Goal: Transaction & Acquisition: Purchase product/service

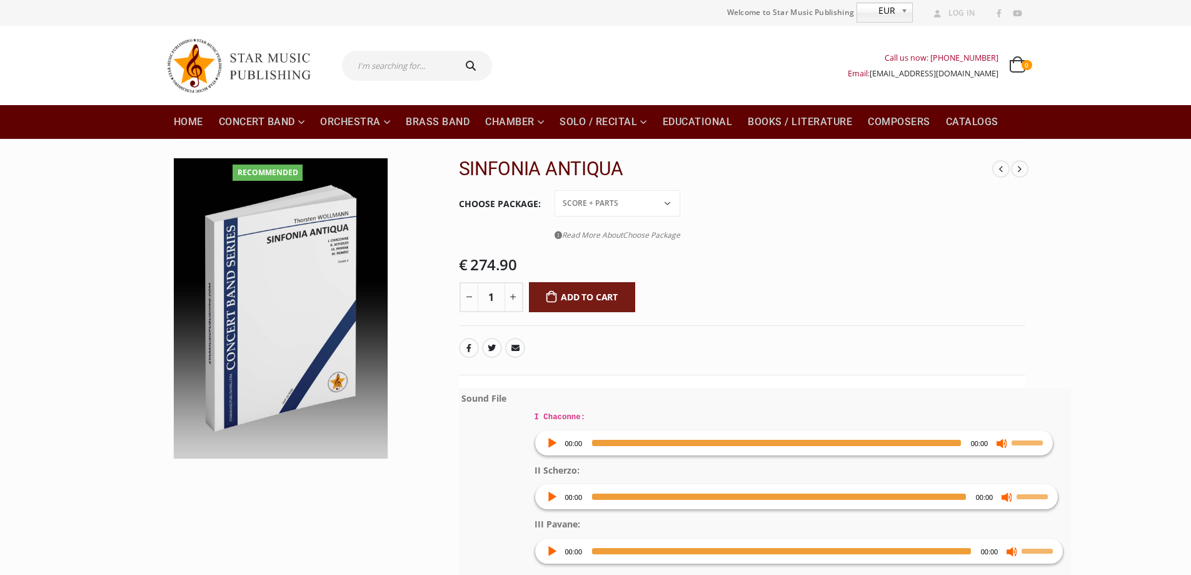
click at [665, 204] on select "Conductor Score PDF File Score + Parts Score + Parts + PDF File" at bounding box center [618, 203] width 126 height 26
select select "score-parts-pdf-file"
click at [555, 190] on select "Conductor Score PDF File Score + Parts Score + Parts + PDF File" at bounding box center [618, 203] width 126 height 26
click at [584, 293] on button "Add to cart" at bounding box center [582, 297] width 107 height 30
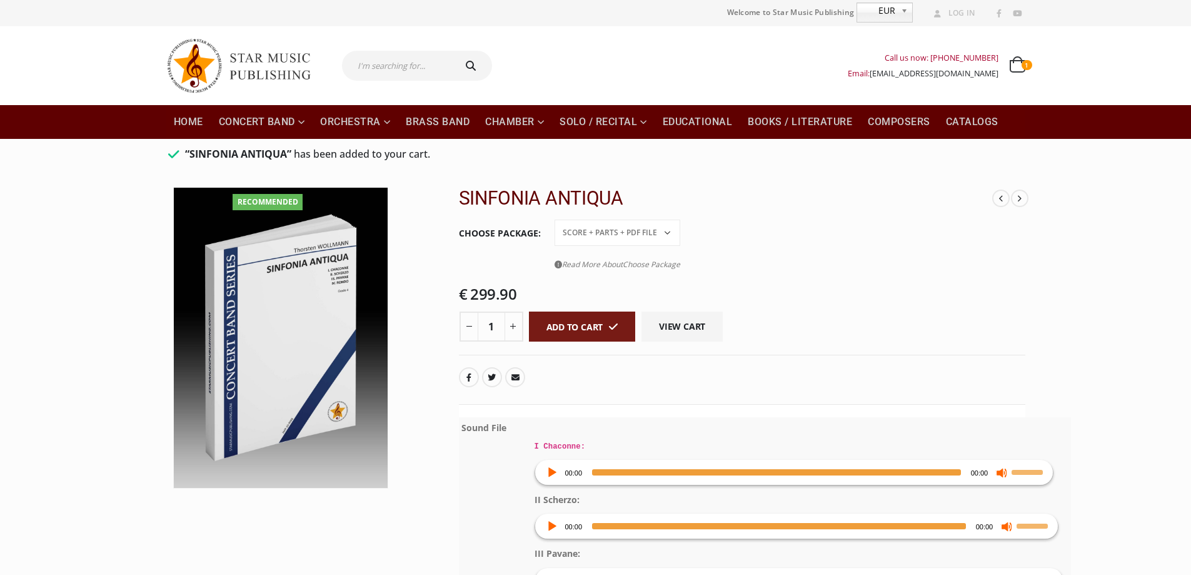
click at [902, 11] on b at bounding box center [906, 12] width 11 height 19
click at [949, 219] on tr "Choose Package Conductor Score PDF File Score + Parts Score + Parts + PDF File …" at bounding box center [742, 248] width 566 height 60
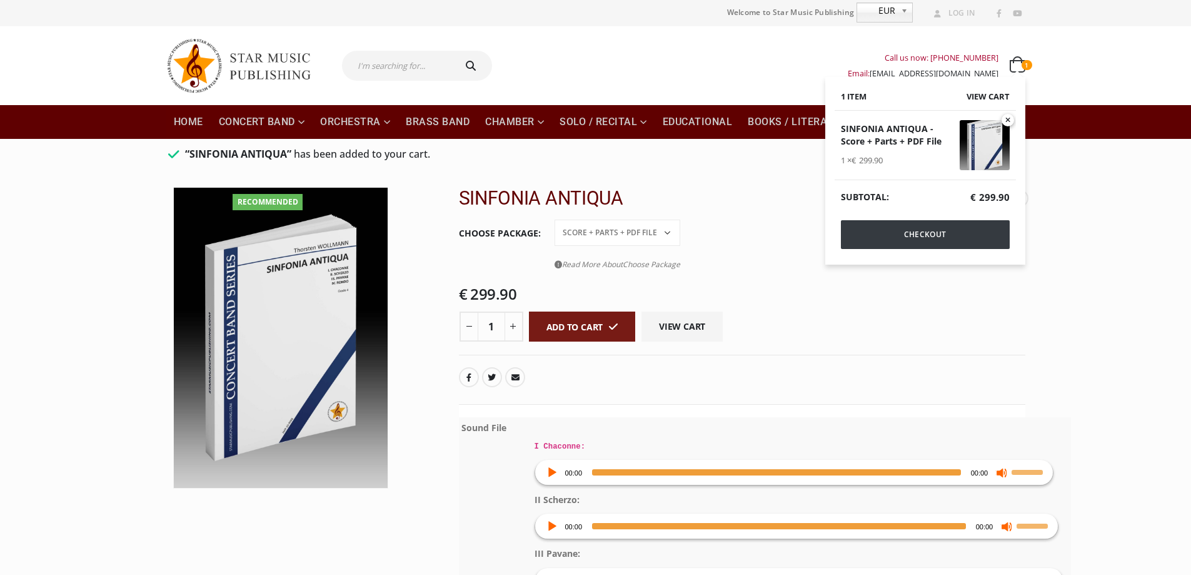
click at [905, 238] on link "Checkout" at bounding box center [925, 234] width 169 height 29
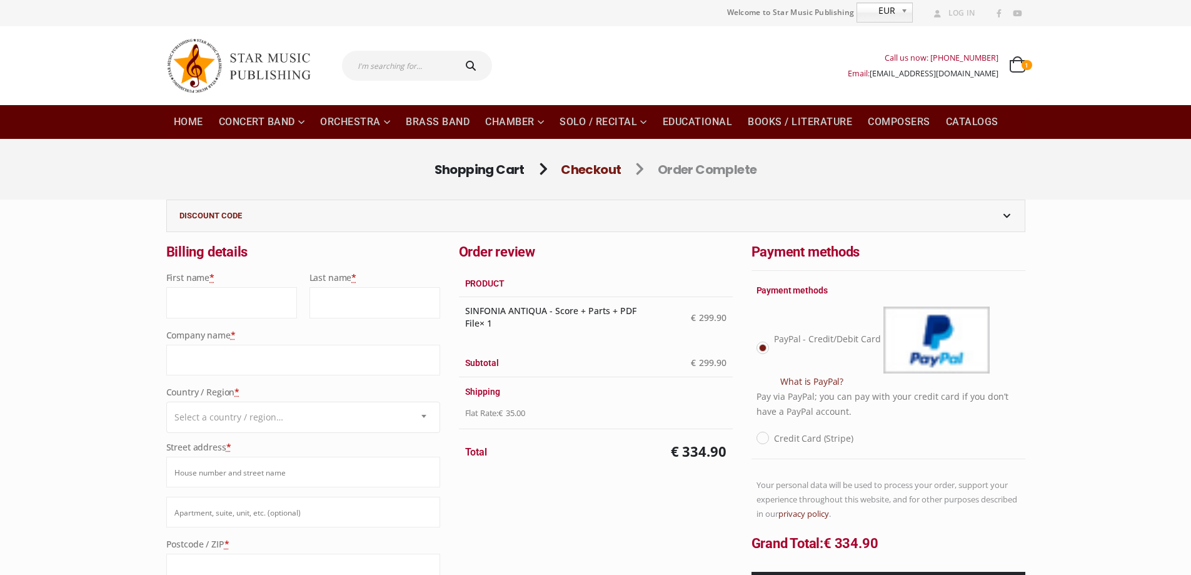
click at [220, 304] on input "First name *" at bounding box center [231, 302] width 131 height 31
type input "Richard"
type input "Strauch"
type input "Whitworth Wind Symphony"
select select "US"
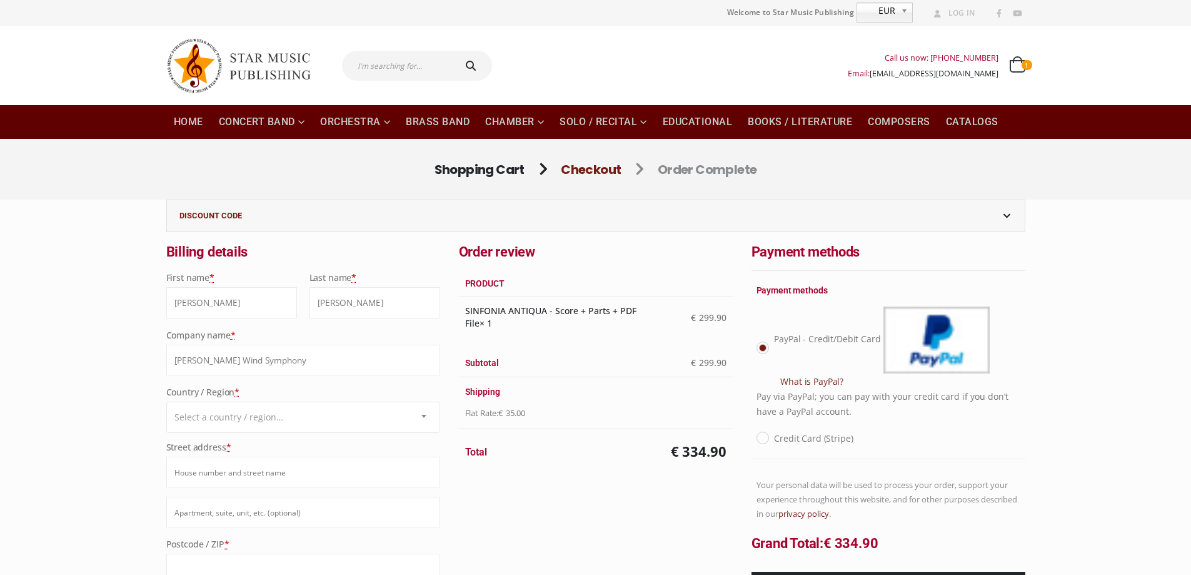
type input "300 W. Hawthorne Road"
type input "Whitworth University Music Dept."
type input "99251"
type input "Spokane"
type input "15097774587"
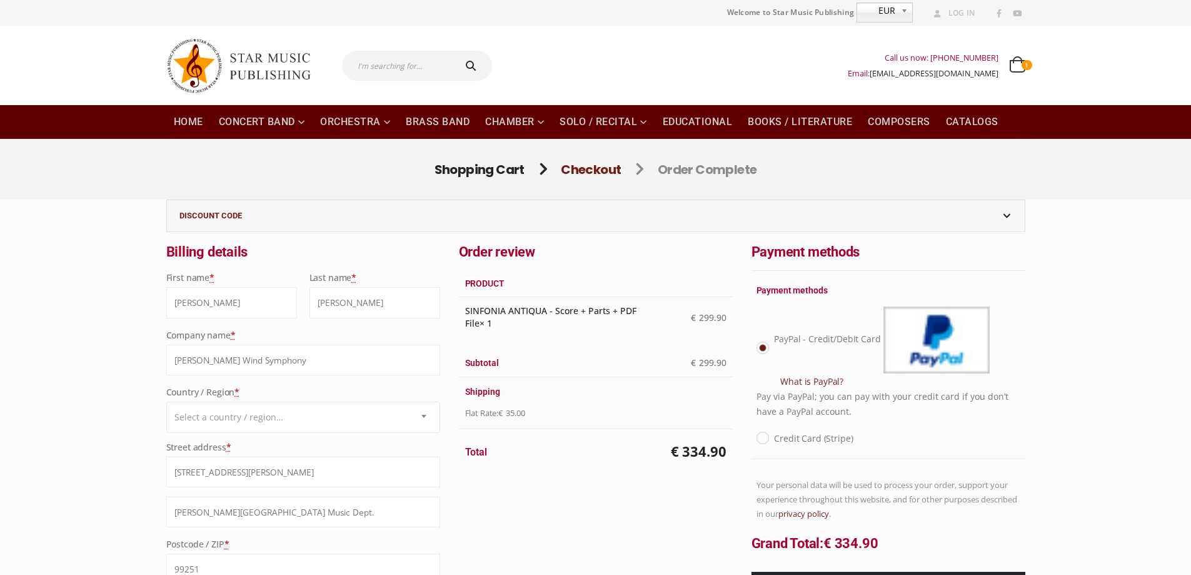
type input "[EMAIL_ADDRESS][PERSON_NAME][DOMAIN_NAME]"
select select "US"
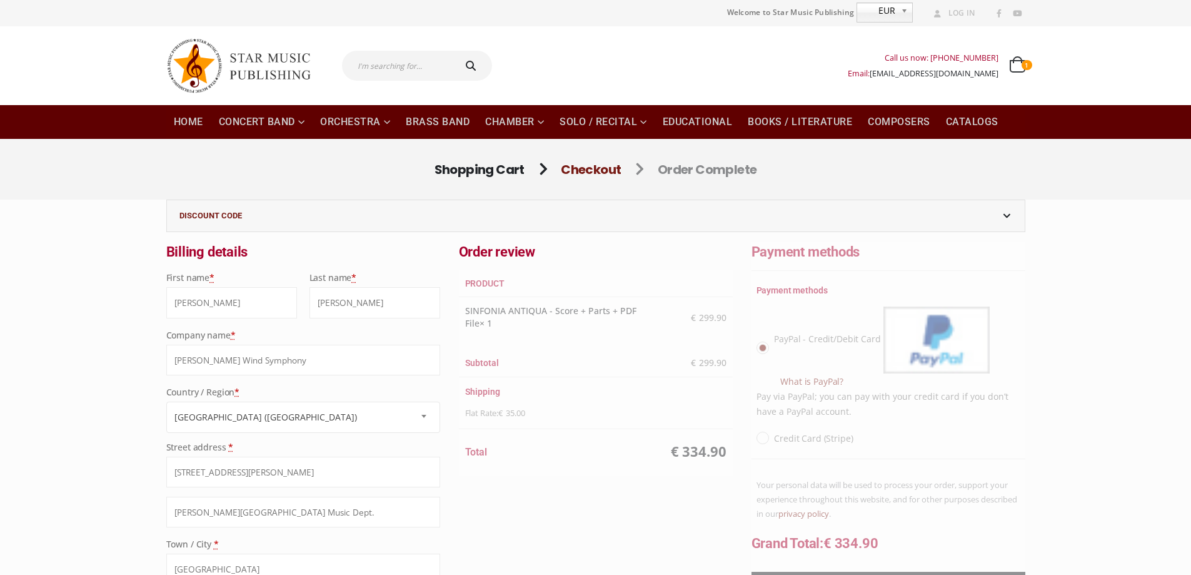
select select "WA"
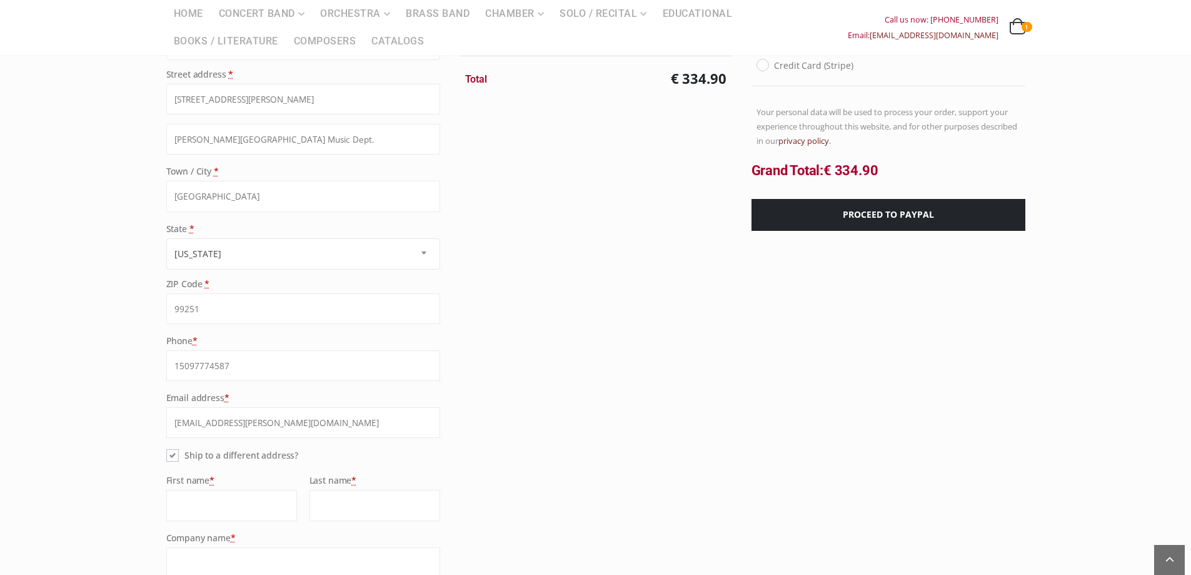
scroll to position [401, 0]
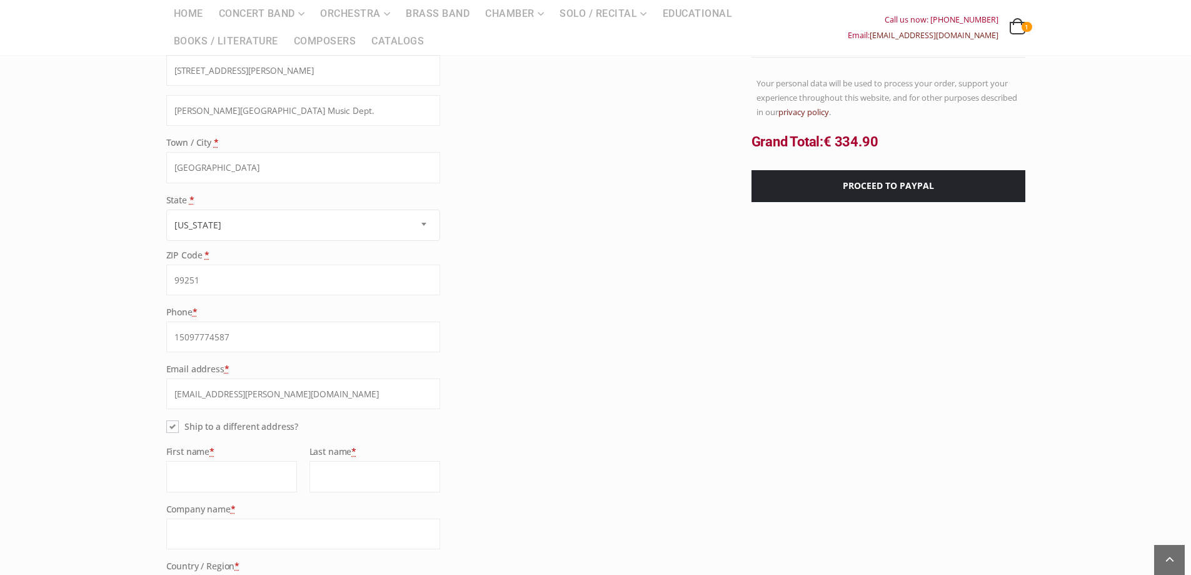
click at [182, 425] on label "Ship to a different address?" at bounding box center [240, 426] width 116 height 16
click at [182, 425] on input "Ship to a different address?" at bounding box center [186, 422] width 8 height 8
checkbox input "false"
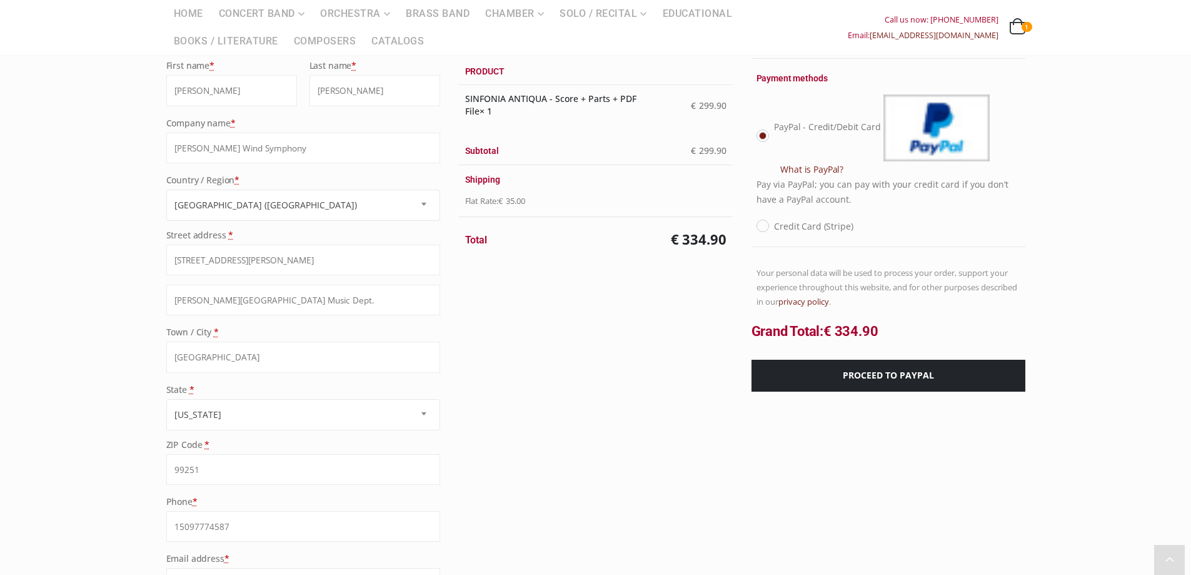
scroll to position [276, 0]
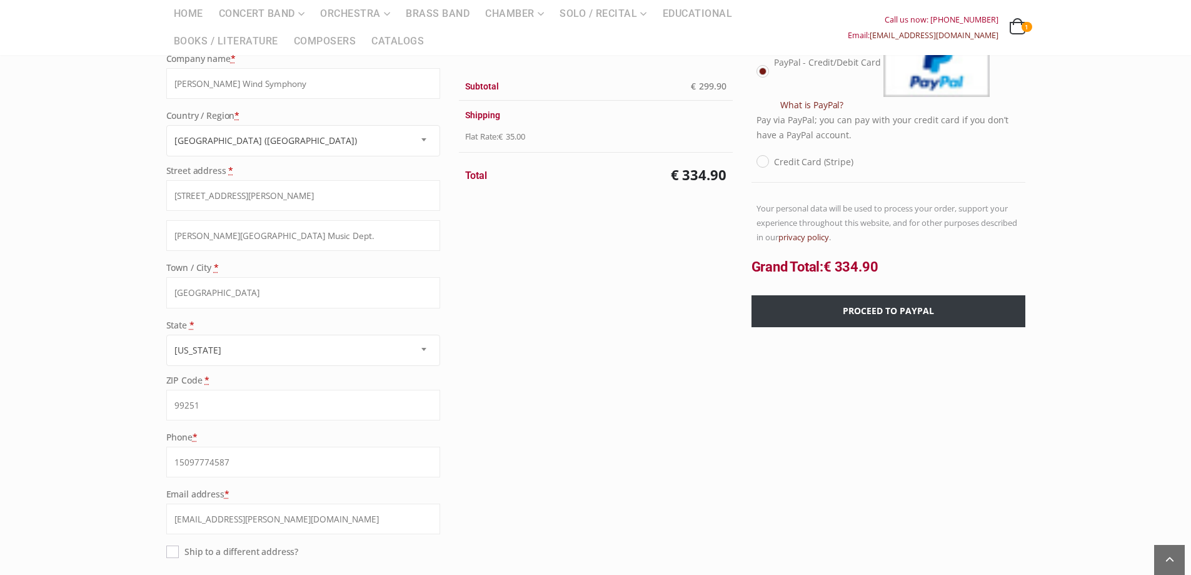
click at [858, 308] on button "Proceed to PayPal" at bounding box center [889, 311] width 274 height 32
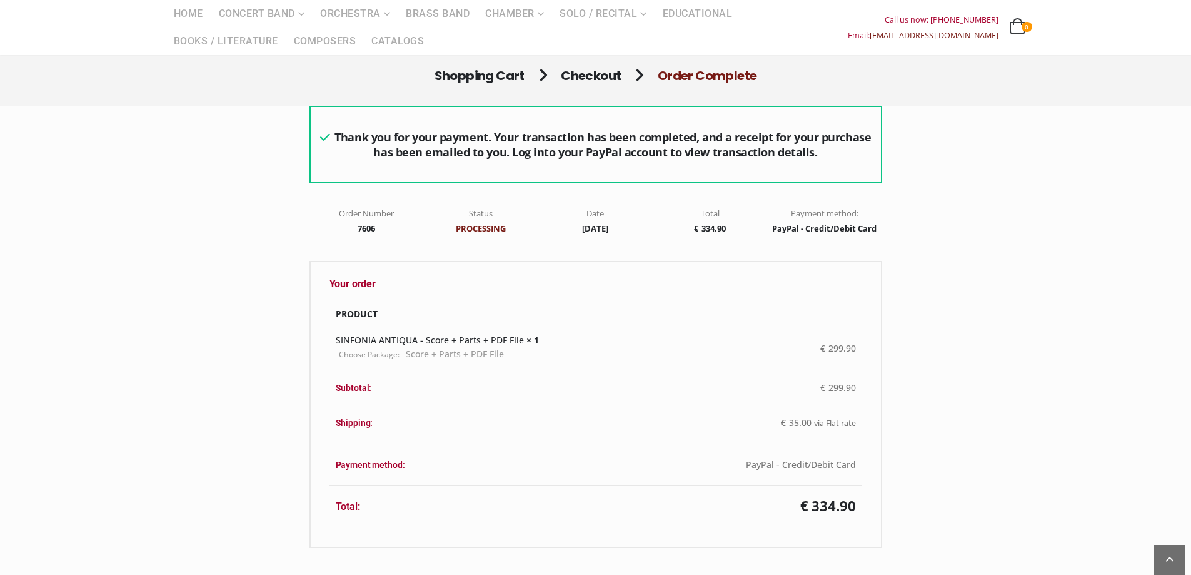
scroll to position [63, 0]
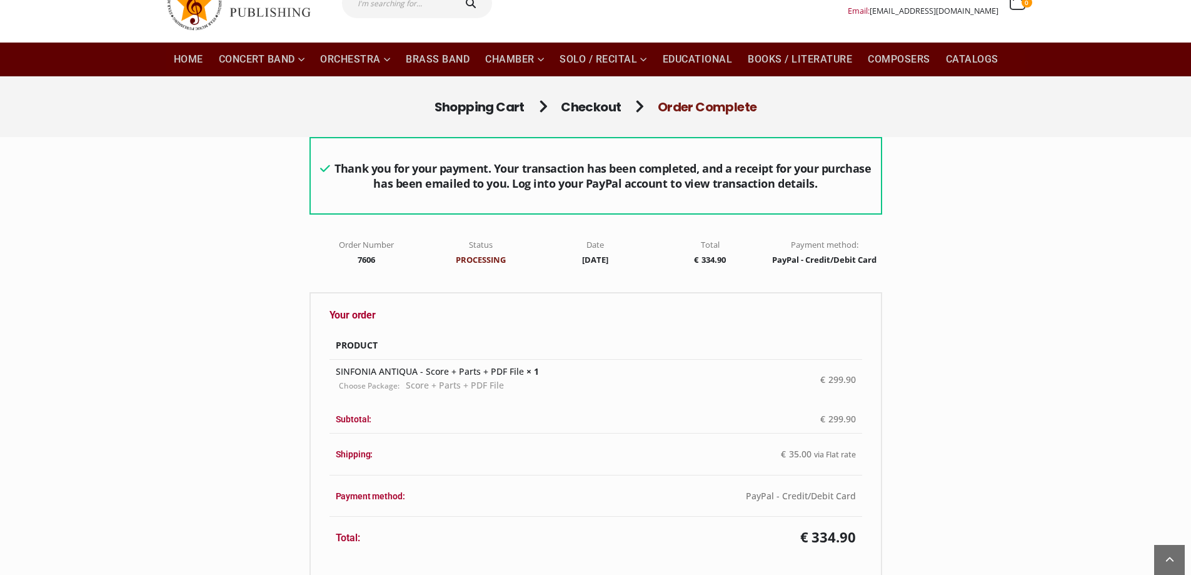
click at [131, 451] on div "Order received Pixel@110 2016-06-20T09:22:56+00:00 Thank you for your payment. …" at bounding box center [595, 375] width 1191 height 477
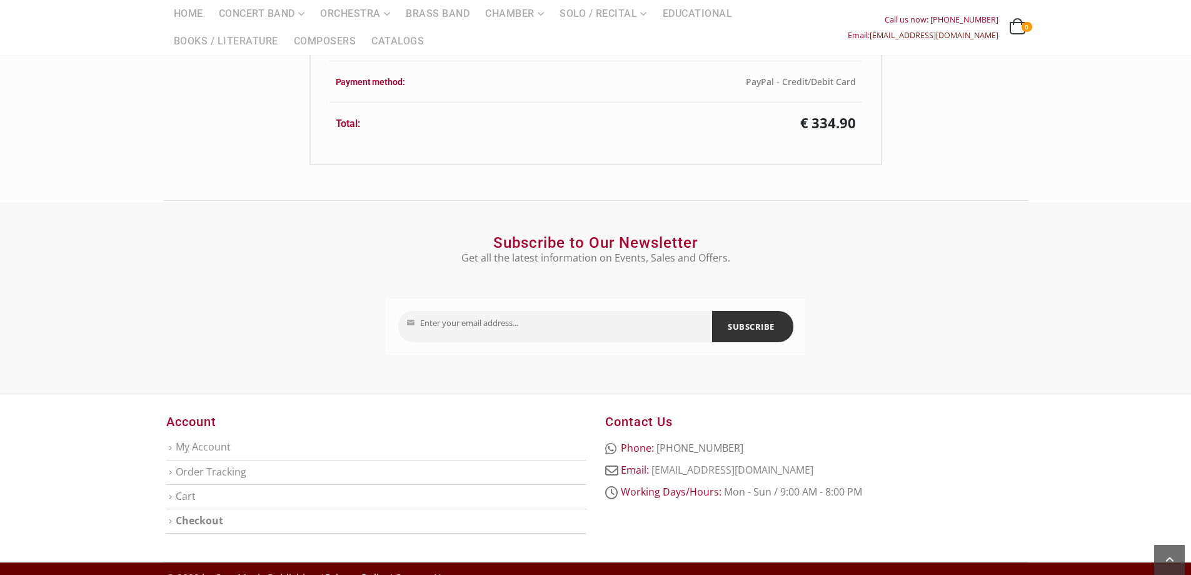
scroll to position [495, 0]
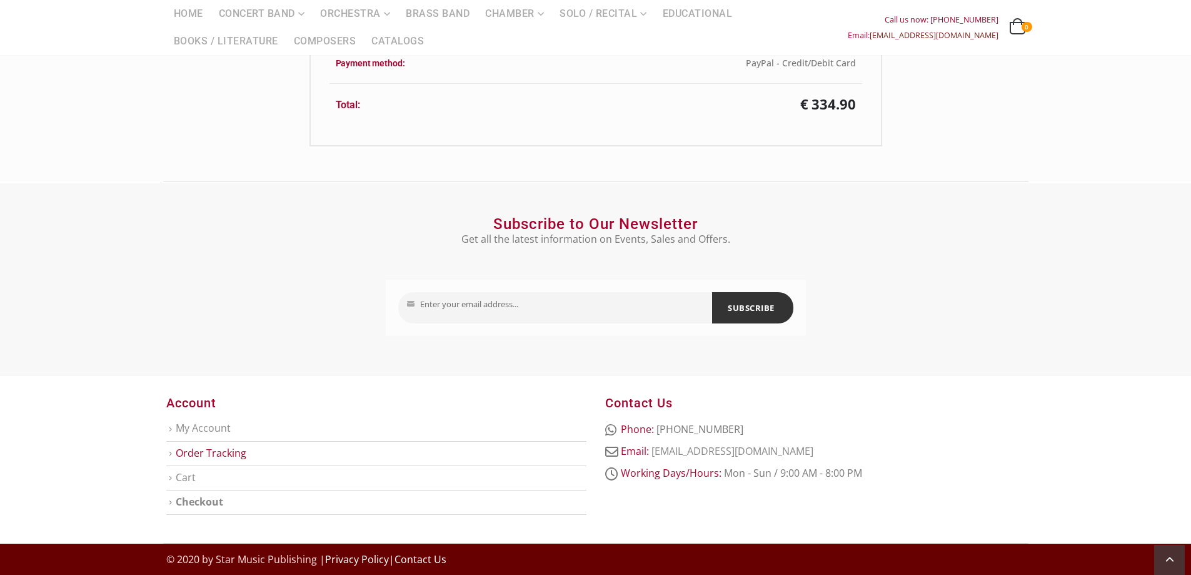
click at [199, 450] on link "Order Tracking" at bounding box center [211, 453] width 71 height 14
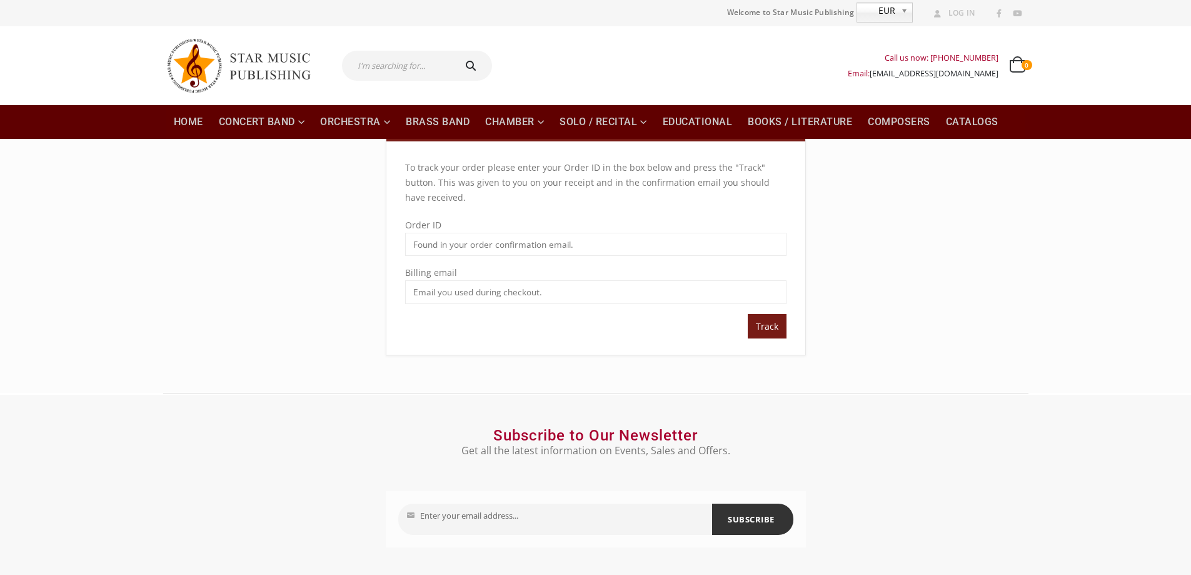
click at [503, 247] on input "Order ID" at bounding box center [595, 244] width 381 height 23
type input "7606"
click at [446, 286] on input "Billing email" at bounding box center [595, 291] width 381 height 23
type input "[EMAIL_ADDRESS][PERSON_NAME][DOMAIN_NAME]"
click at [767, 325] on button "Track" at bounding box center [767, 326] width 39 height 24
